Goal: Consume media (video, audio): Watch videos, listen to music or podcasts

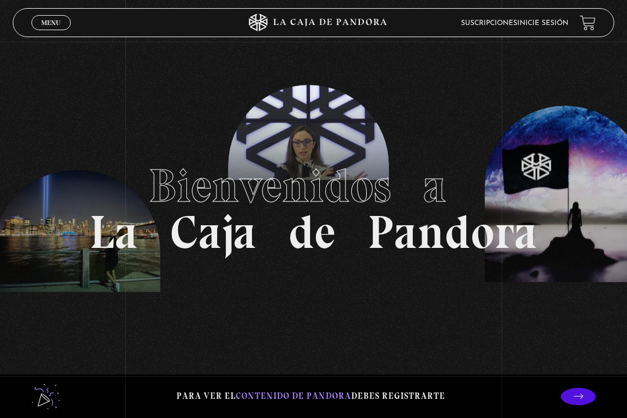
click at [560, 21] on link "Inicie sesión" at bounding box center [543, 23] width 51 height 7
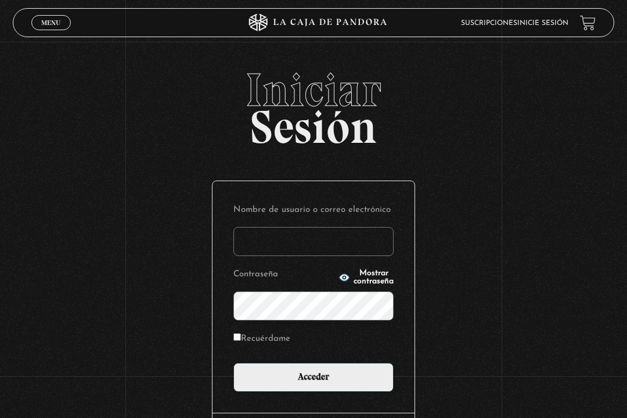
click at [335, 238] on input "Nombre de usuario o correo electrónico" at bounding box center [314, 241] width 160 height 29
click at [341, 246] on input "da" at bounding box center [314, 241] width 160 height 29
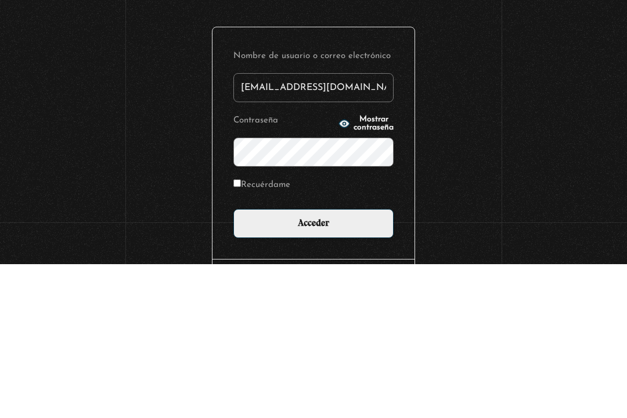
type input "daniela.ao94@gmail.com"
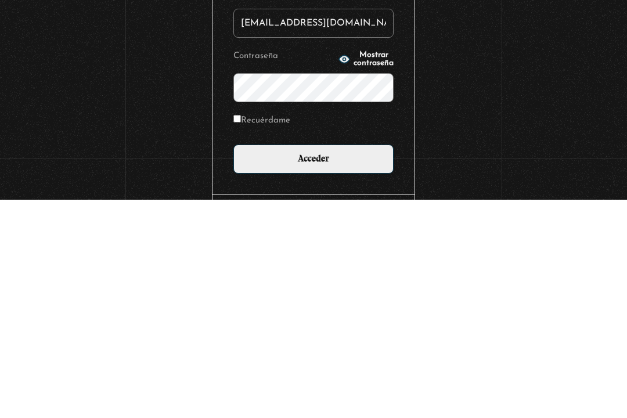
click at [370, 270] on span "Mostrar contraseña" at bounding box center [374, 278] width 40 height 16
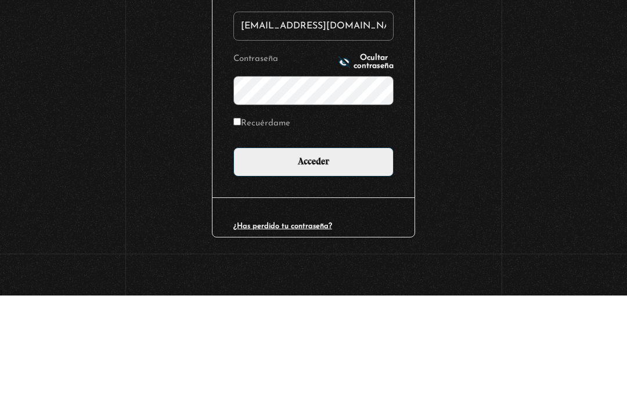
click at [276, 238] on label "Recuérdame" at bounding box center [262, 246] width 57 height 16
click at [241, 241] on input "Recuérdame" at bounding box center [238, 245] width 8 height 8
checkbox input "true"
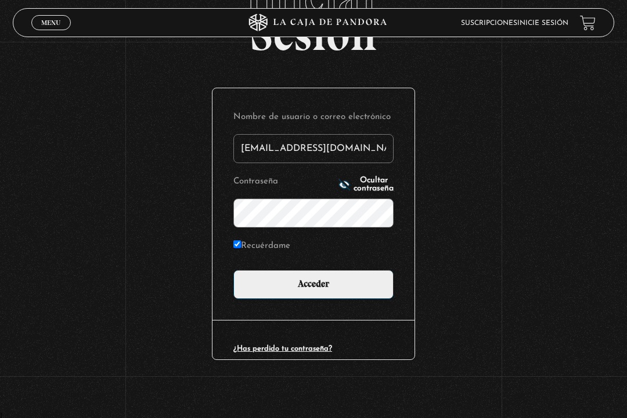
click at [342, 288] on input "Acceder" at bounding box center [314, 284] width 160 height 29
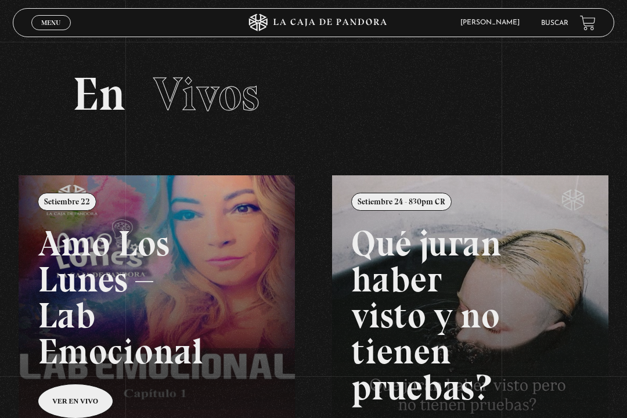
click at [64, 13] on div "Menu Cerrar" at bounding box center [125, 23] width 188 height 28
click at [48, 29] on span "Cerrar" at bounding box center [51, 33] width 27 height 8
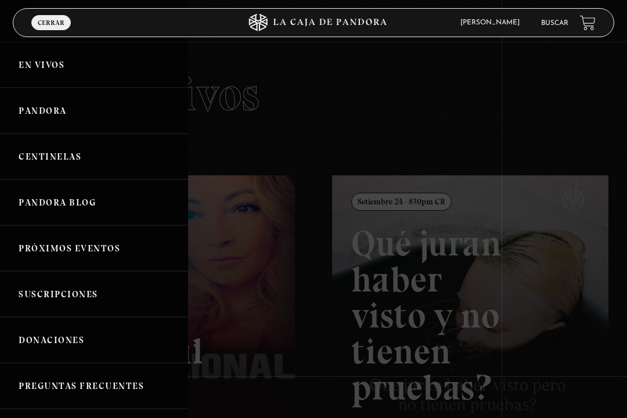
click at [110, 158] on link "Centinelas" at bounding box center [94, 157] width 188 height 46
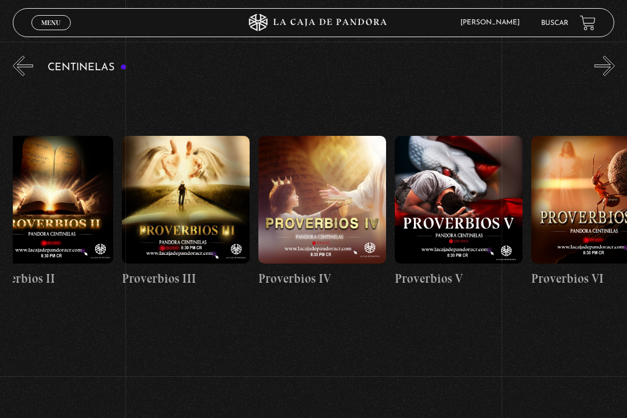
scroll to position [0, 568]
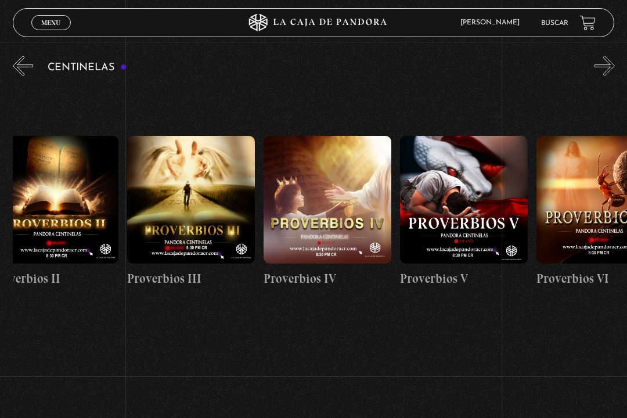
click at [331, 254] on figure at bounding box center [328, 200] width 128 height 128
